Goal: Information Seeking & Learning: Find specific fact

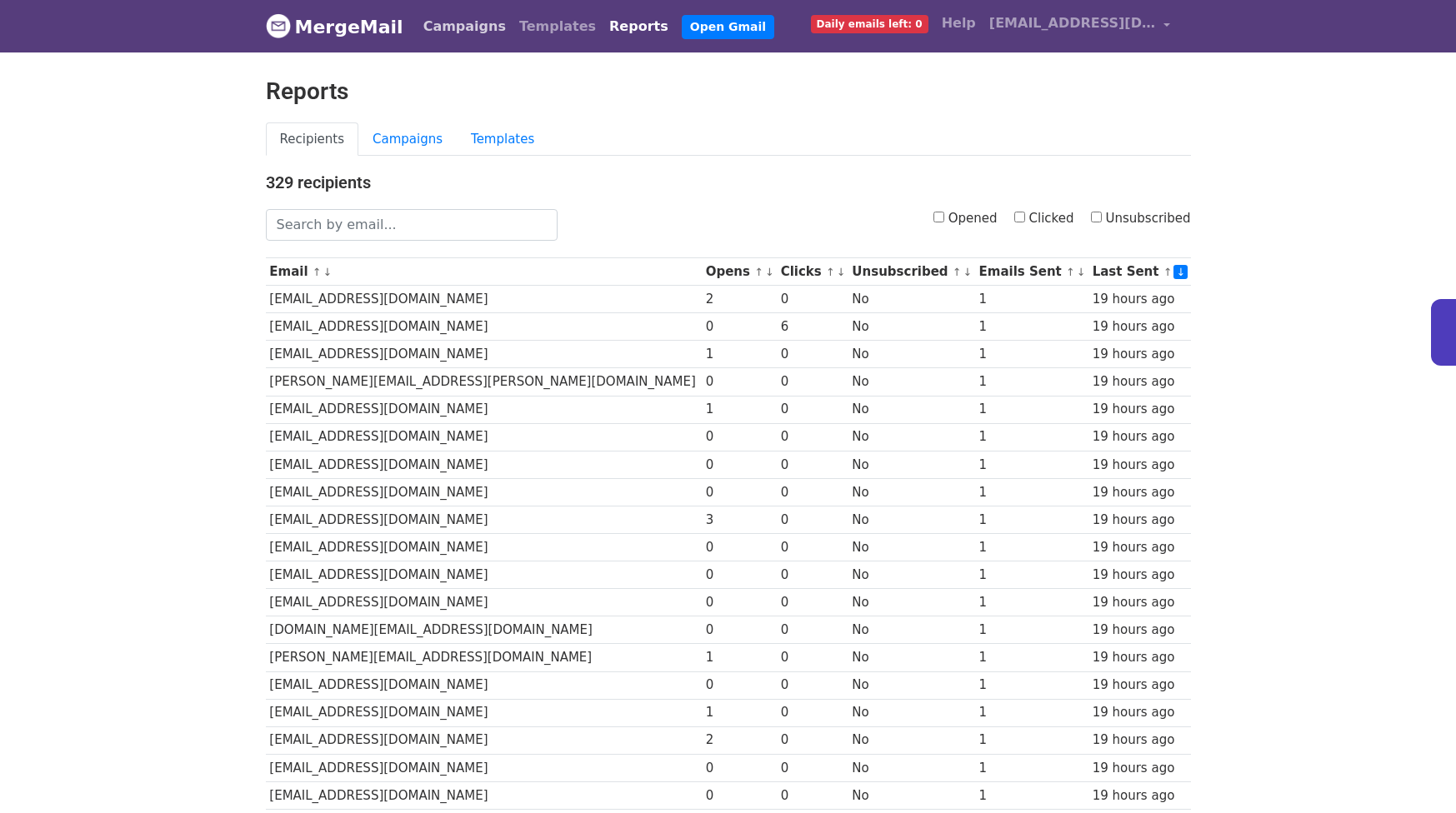
click at [426, 27] on link "Campaigns" at bounding box center [464, 26] width 96 height 33
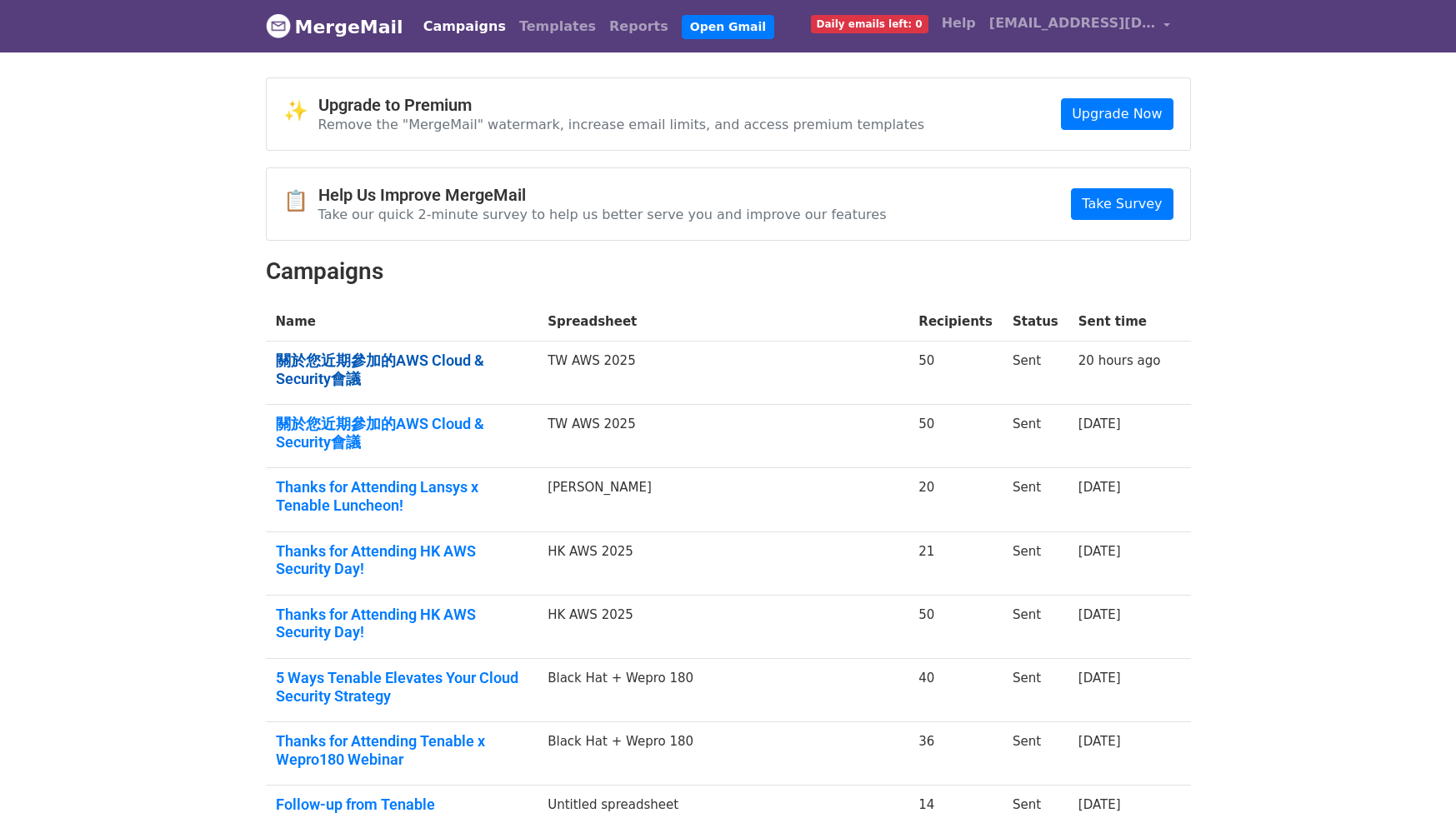
click at [455, 362] on link "關於您近期參加的AWS Cloud & Security會議" at bounding box center [402, 369] width 252 height 36
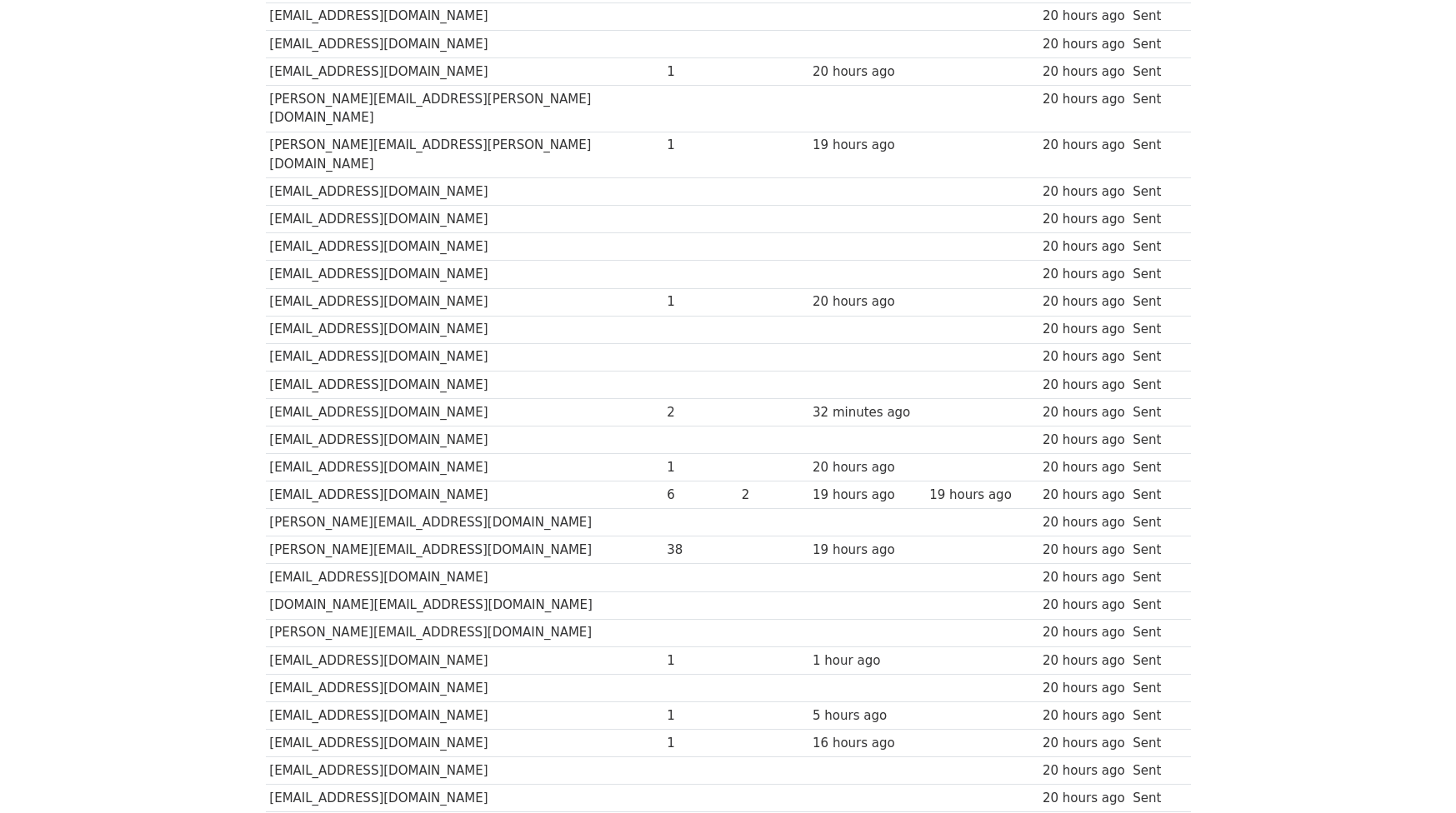
scroll to position [224, 0]
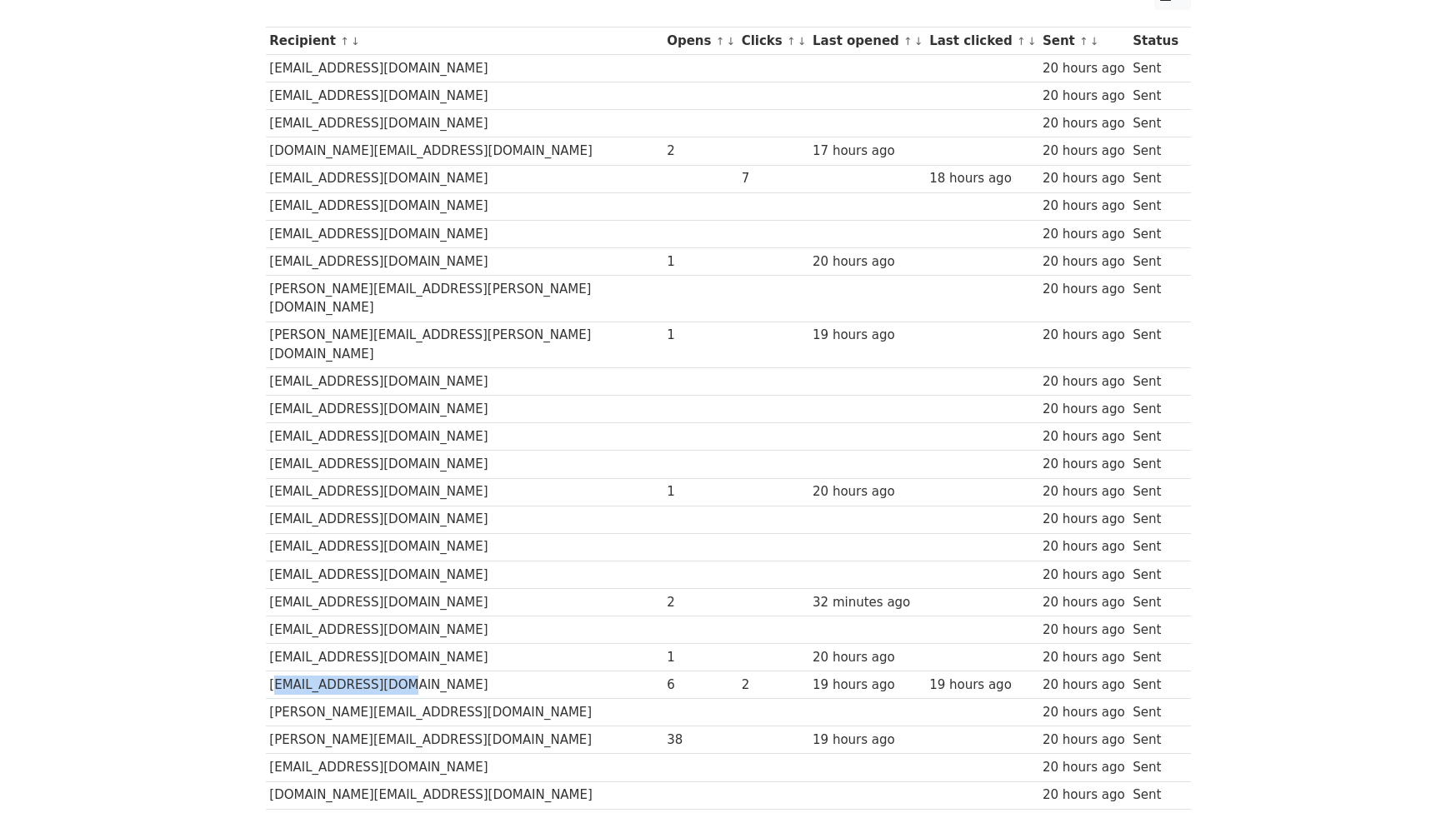
drag, startPoint x: 427, startPoint y: 646, endPoint x: 270, endPoint y: 652, distance: 157.1
click at [270, 671] on td "yuhome31@gmail.com" at bounding box center [464, 685] width 398 height 27
copy td "yuhome31@gmail.com"
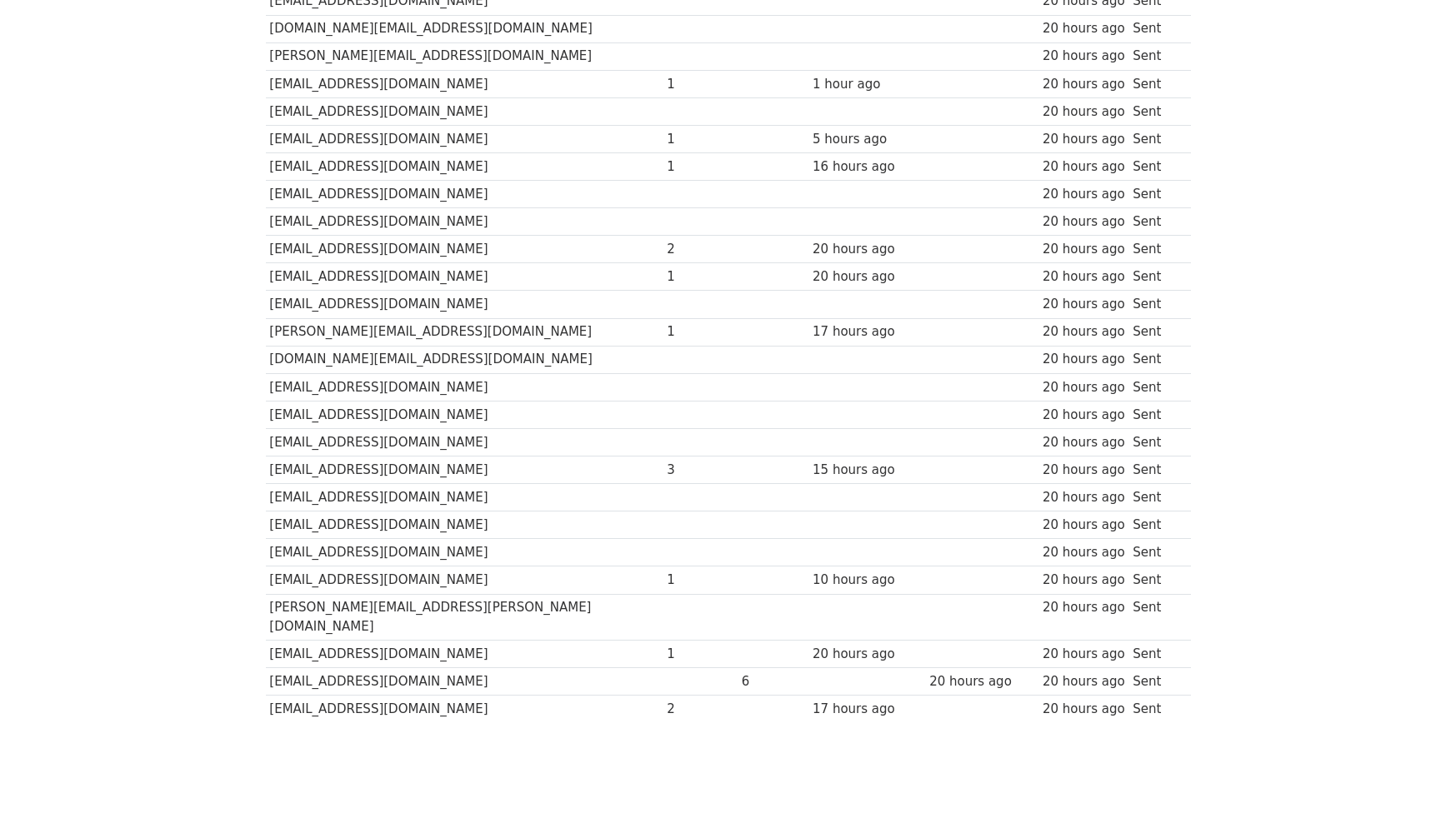
scroll to position [991, 0]
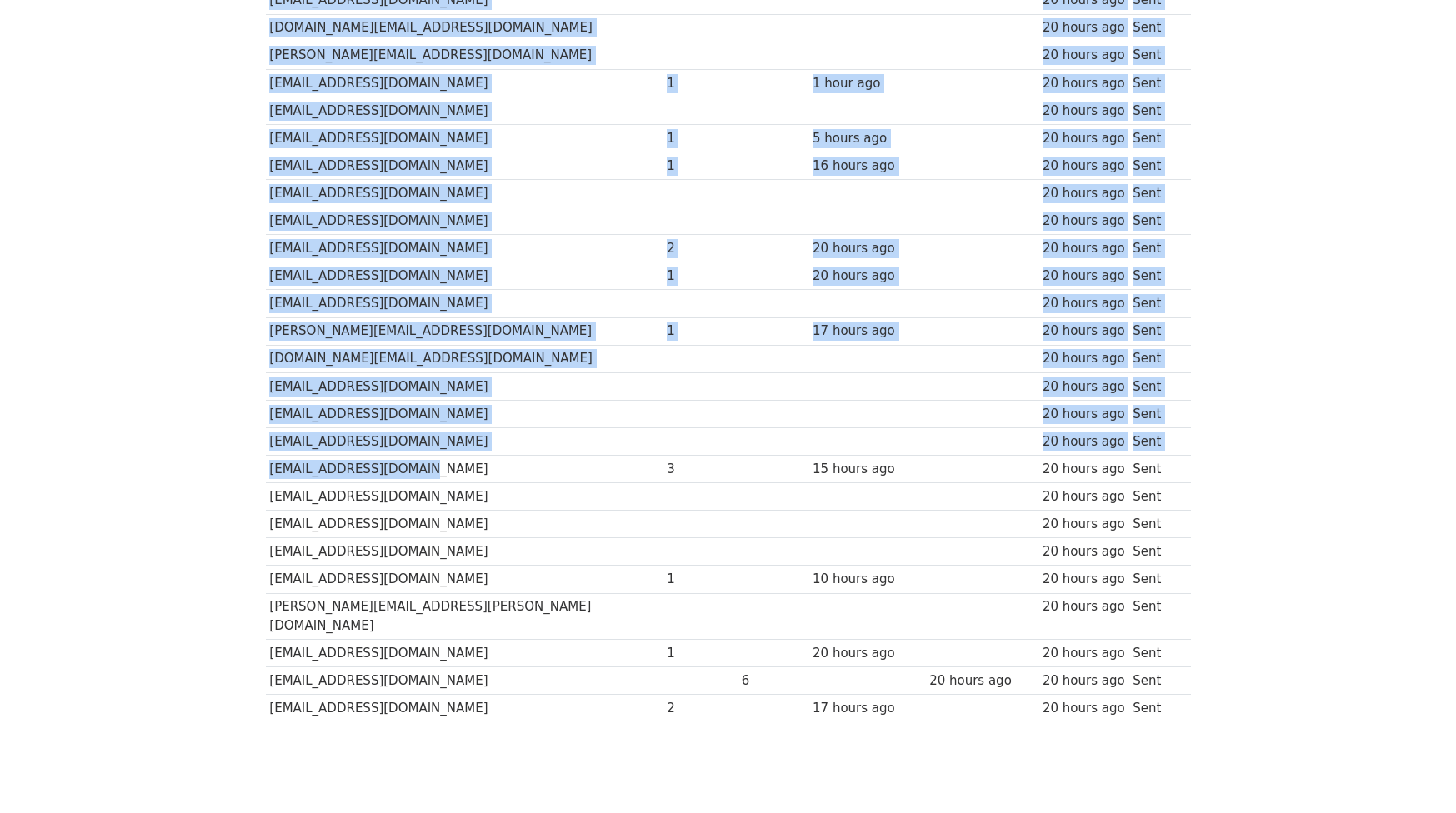
drag, startPoint x: 441, startPoint y: 433, endPoint x: 263, endPoint y: 434, distance: 178.0
click at [283, 455] on td "aws2025+exhi@iitw.org" at bounding box center [464, 469] width 398 height 27
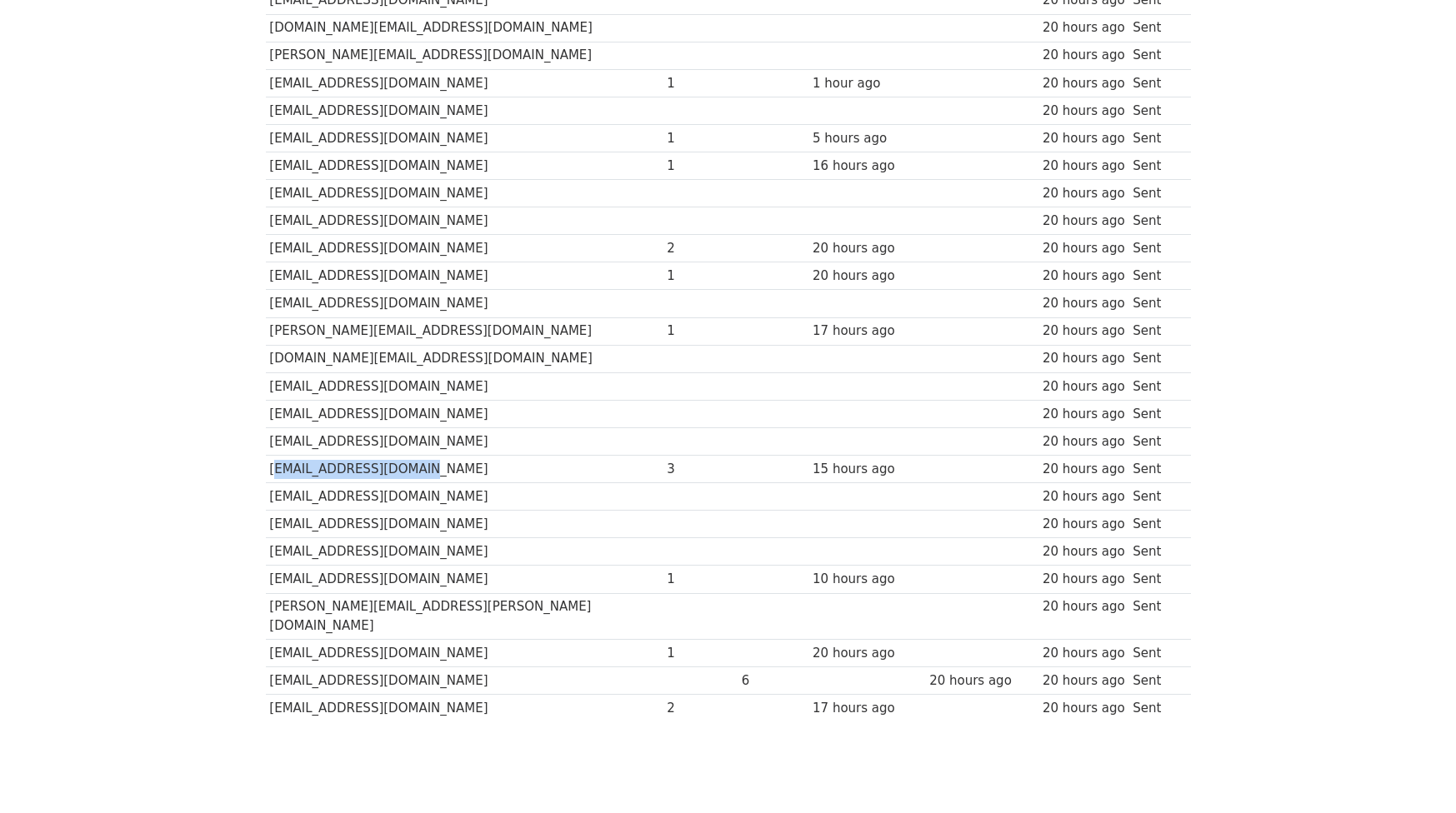
drag, startPoint x: 410, startPoint y: 438, endPoint x: 266, endPoint y: 431, distance: 144.2
click at [266, 455] on td "aws2025+exhi@iitw.org" at bounding box center [464, 469] width 398 height 27
copy td "aws2025+exhi@iitw.org"
